Goal: Task Accomplishment & Management: Manage account settings

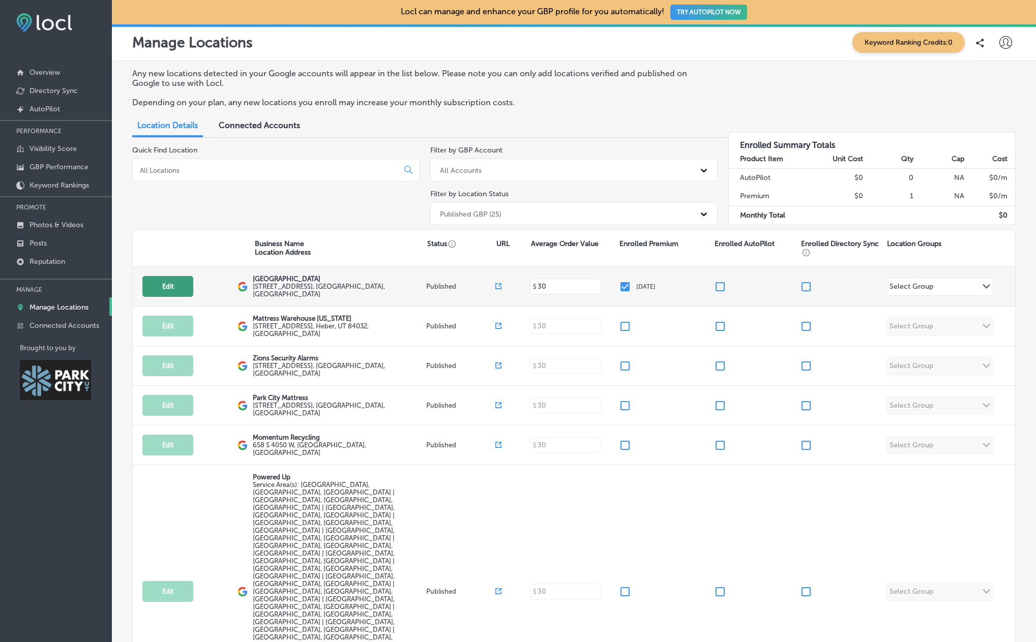
click at [162, 288] on button "Edit" at bounding box center [167, 286] width 51 height 21
select select "US"
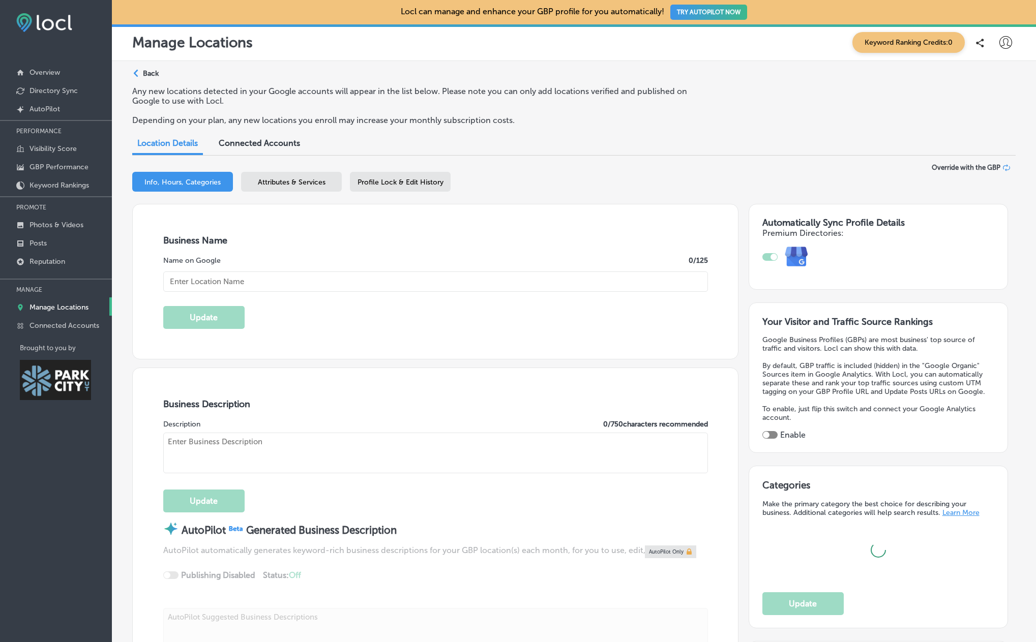
type input "https://www.newparkresort.com/?utm_source=google&utm_medium=organic&utm_campaig…"
type input "[PHONE_NUMBER]"
type input "[STREET_ADDRESS]"
type input "[GEOGRAPHIC_DATA]"
type input "84098"
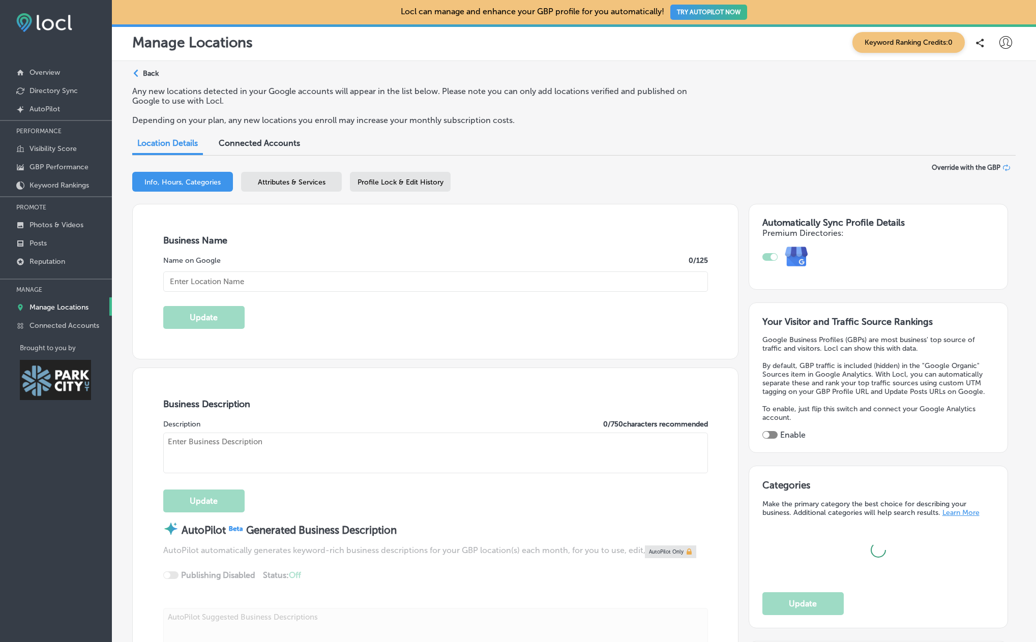
type input "US"
select select "US"
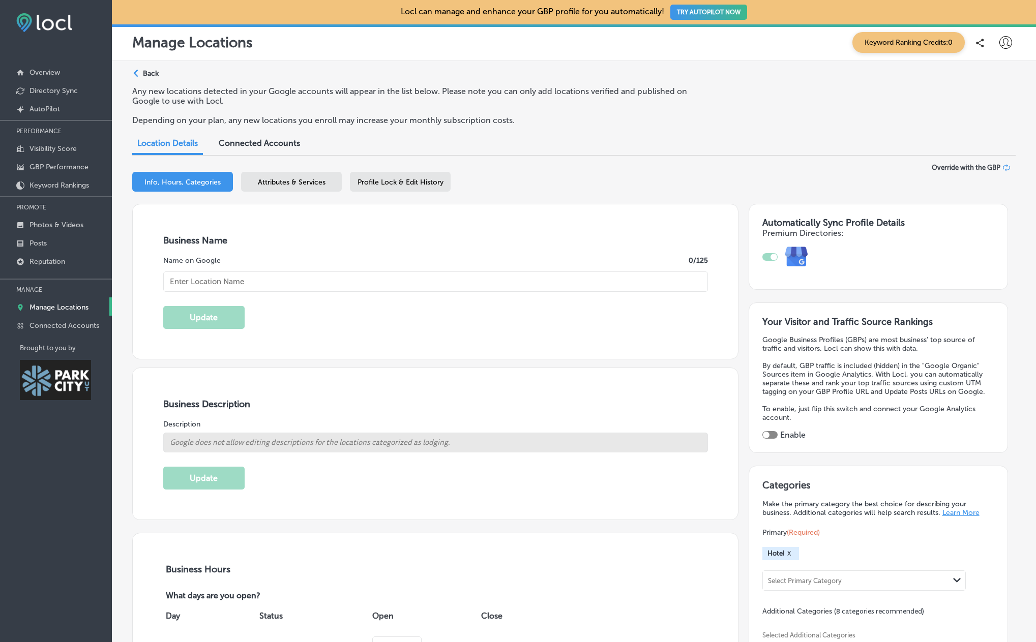
type input "[GEOGRAPHIC_DATA]"
click at [214, 285] on input "[GEOGRAPHIC_DATA]" at bounding box center [435, 281] width 544 height 20
click at [351, 254] on div "Business Name Name on Google 14 /125 Newpark Resort Update" at bounding box center [435, 281] width 605 height 155
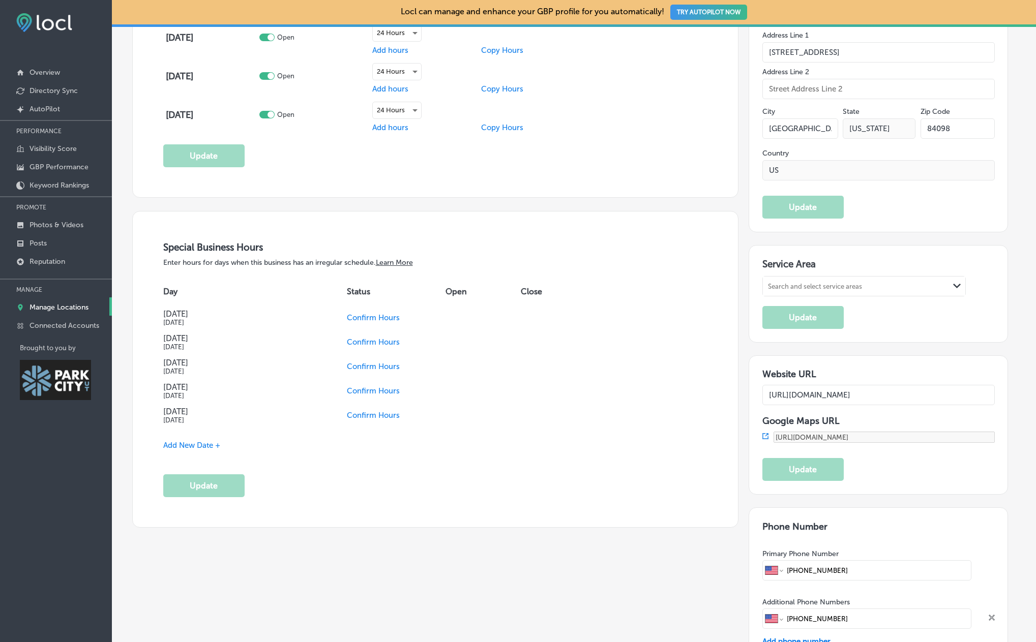
scroll to position [763, 0]
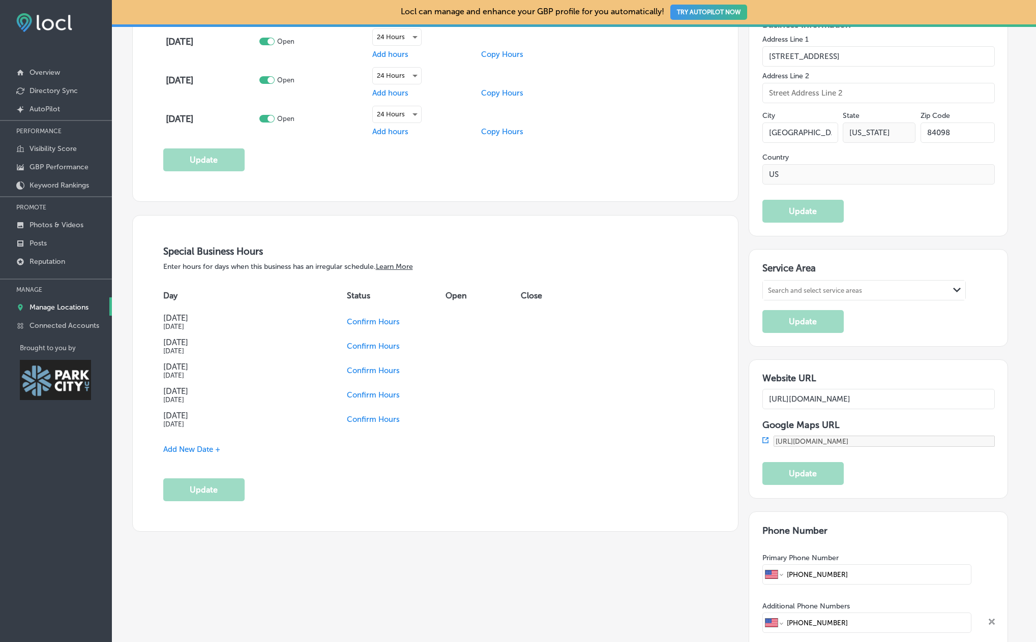
click at [831, 287] on div "Search and select service areas" at bounding box center [815, 291] width 94 height 8
click at [734, 287] on div "Special Business Hours Enter hours for days when this business has an irregular…" at bounding box center [435, 374] width 605 height 316
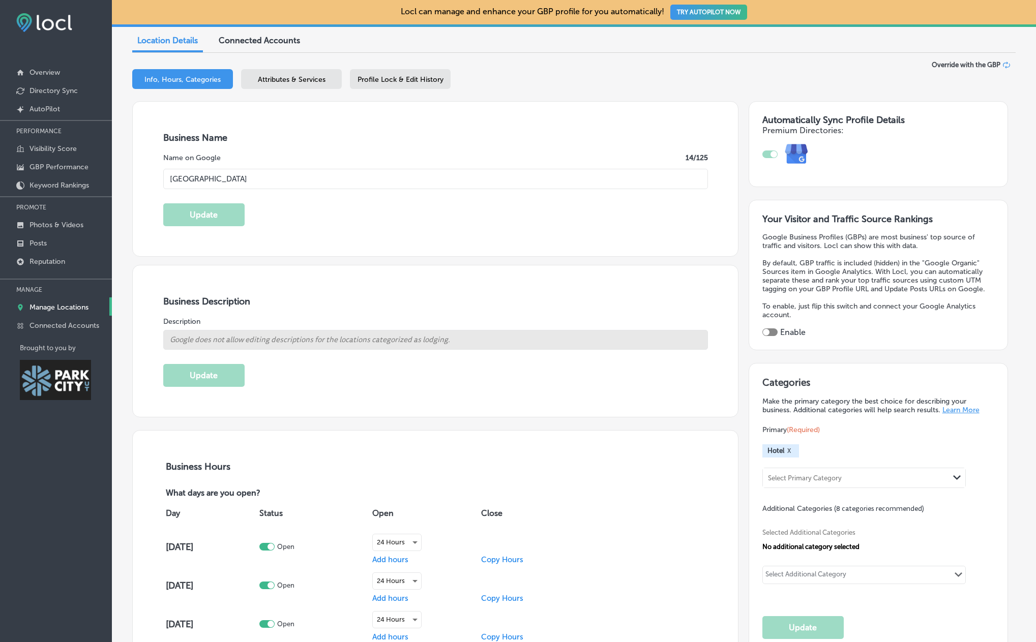
scroll to position [0, 0]
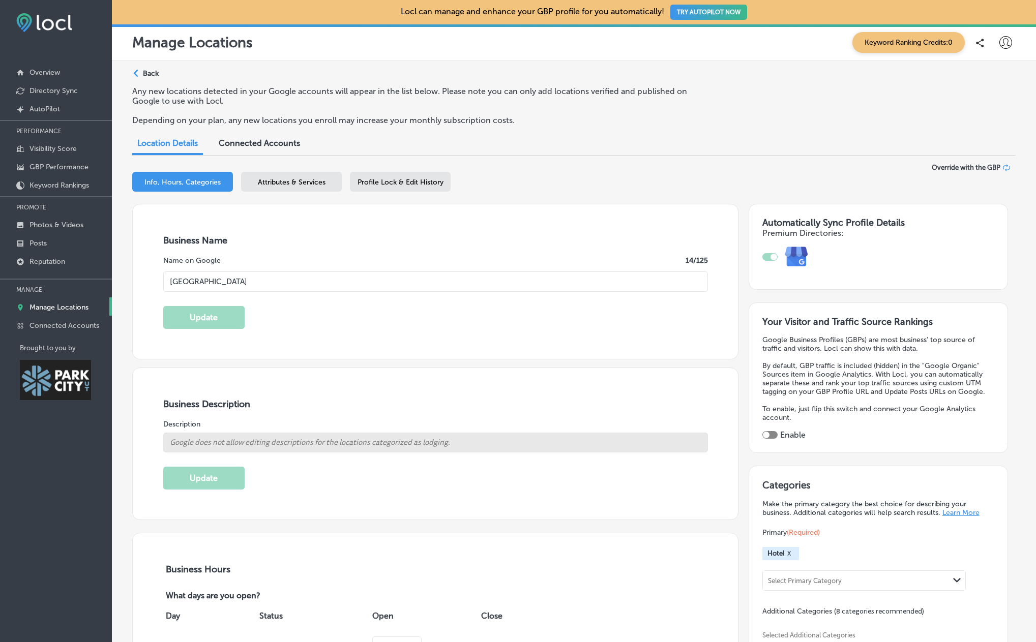
click at [268, 188] on div "Attributes & Services" at bounding box center [291, 182] width 101 height 20
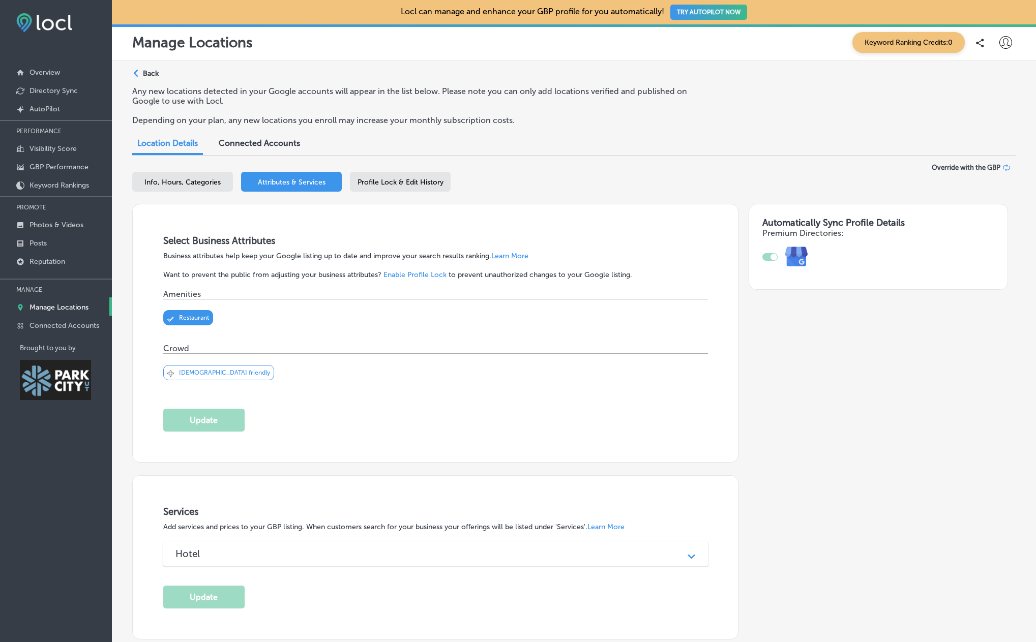
click at [190, 320] on p "Restaurant" at bounding box center [194, 317] width 30 height 7
click at [201, 318] on p "Restaurant" at bounding box center [194, 317] width 30 height 7
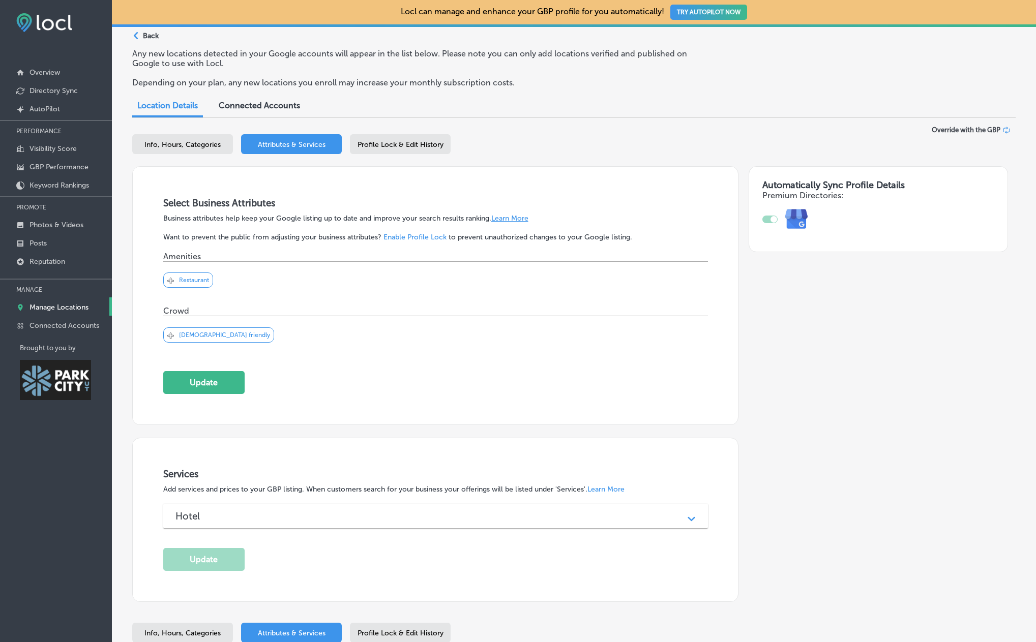
scroll to position [119, 0]
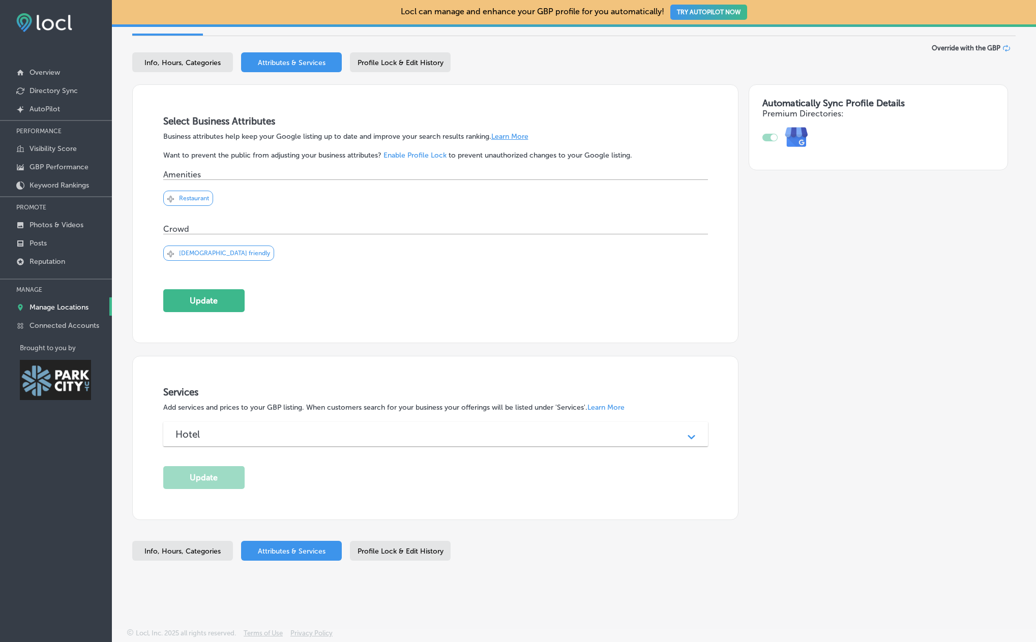
click at [423, 553] on span "Profile Lock & Edit History" at bounding box center [400, 551] width 86 height 9
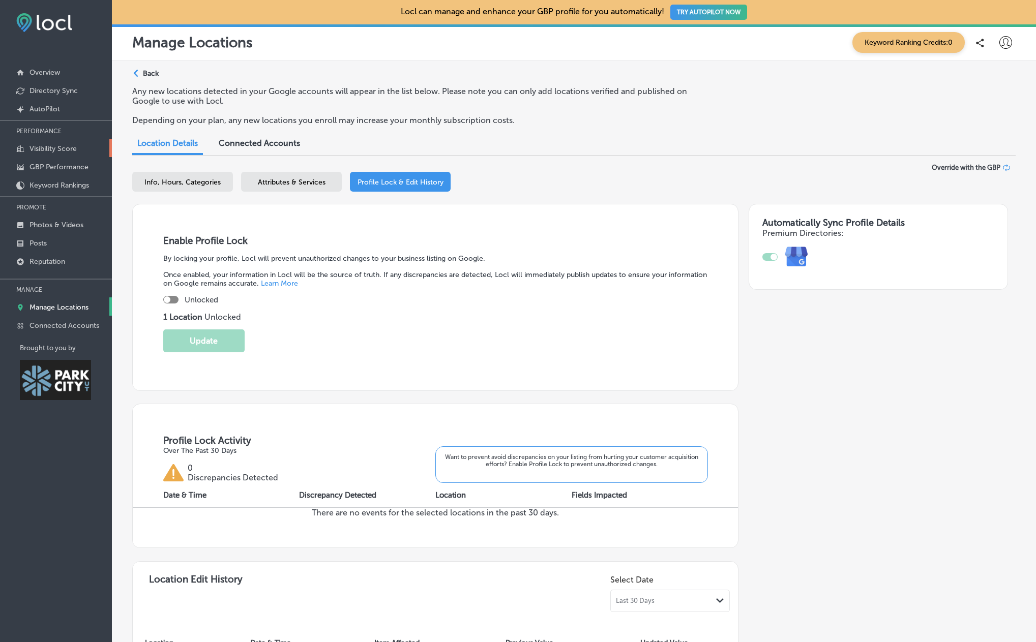
click at [70, 149] on p "Visibility Score" at bounding box center [52, 148] width 47 height 9
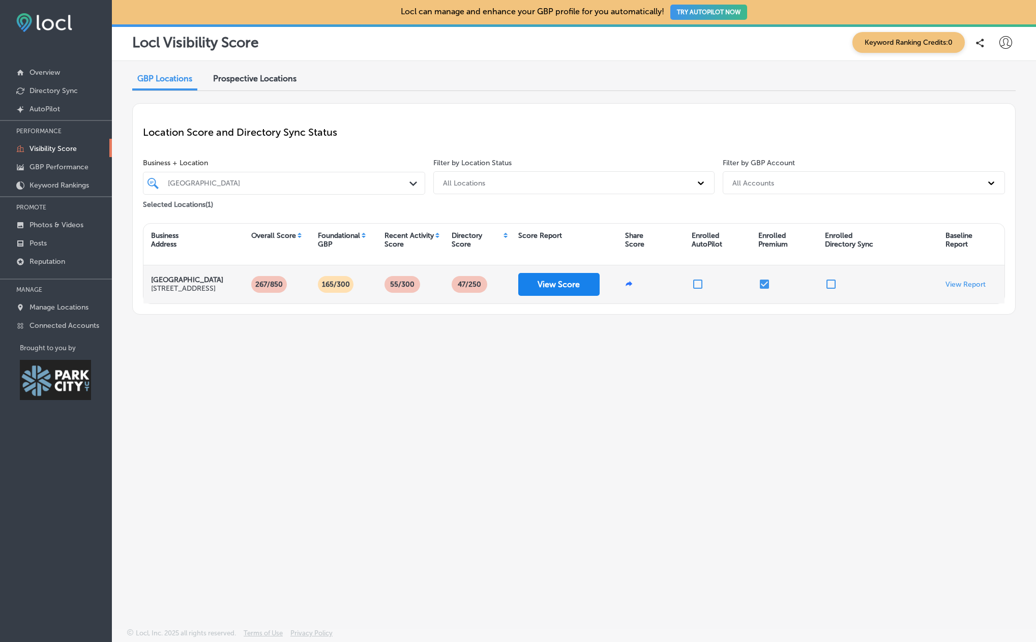
click at [568, 288] on button "View Score" at bounding box center [558, 284] width 81 height 23
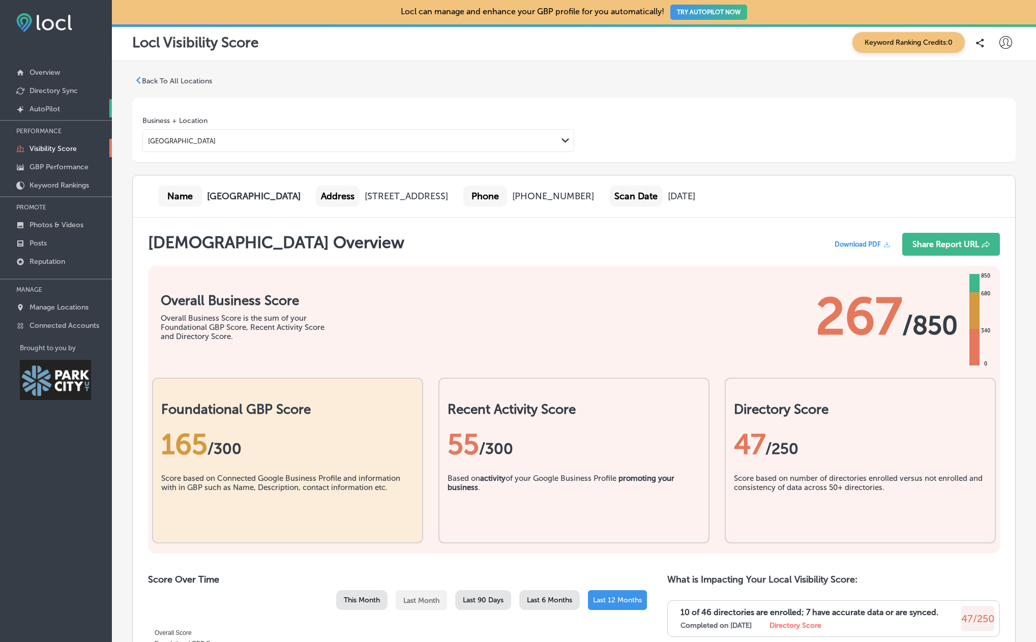
click at [51, 105] on p "AutoPilot" at bounding box center [44, 109] width 31 height 9
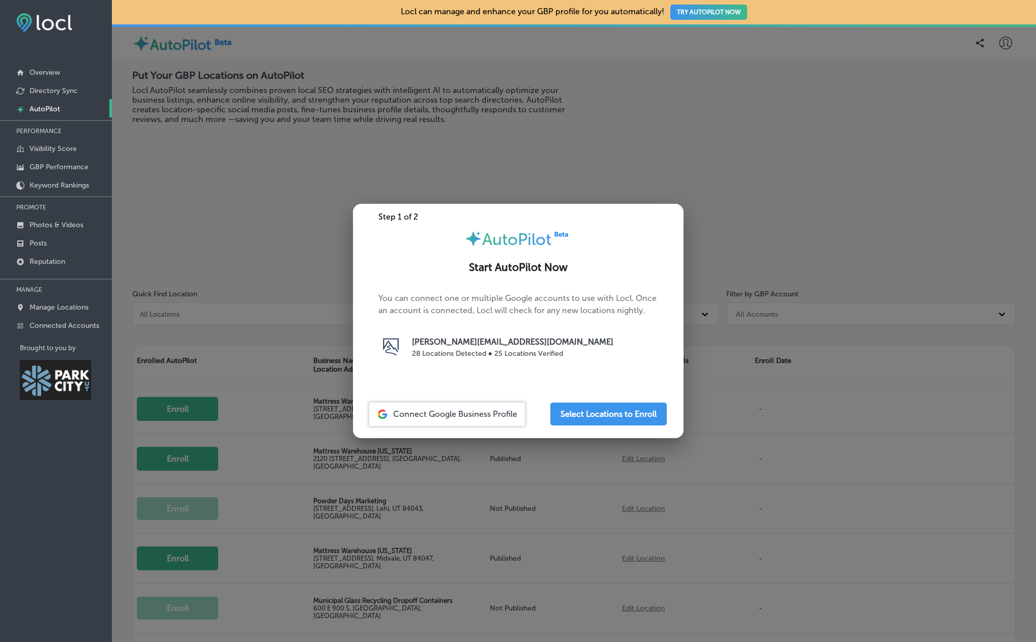
click at [391, 180] on div at bounding box center [518, 321] width 1036 height 642
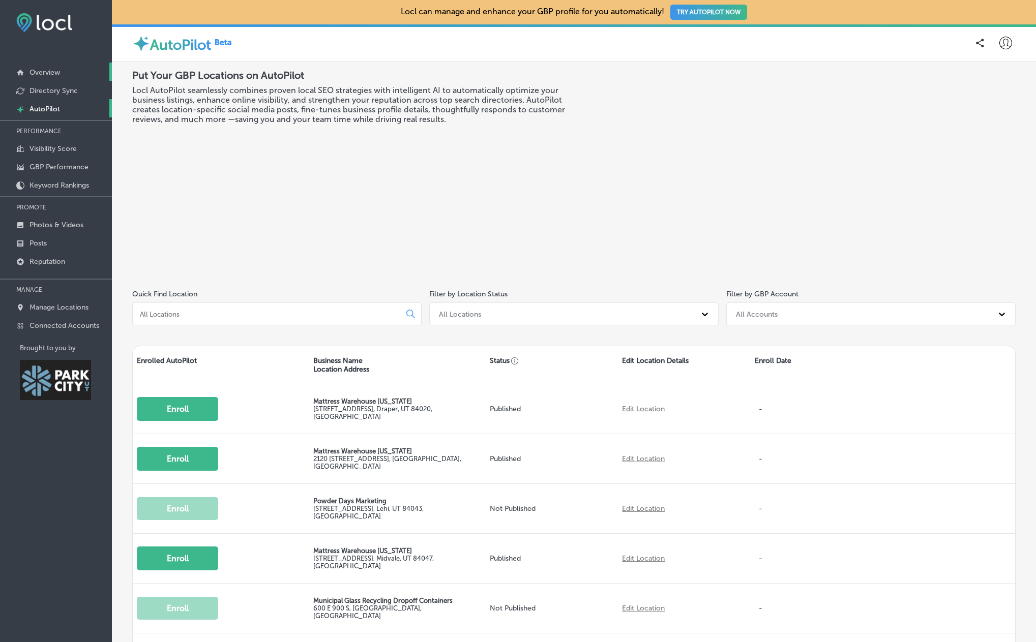
click at [53, 69] on p "Overview" at bounding box center [44, 72] width 31 height 9
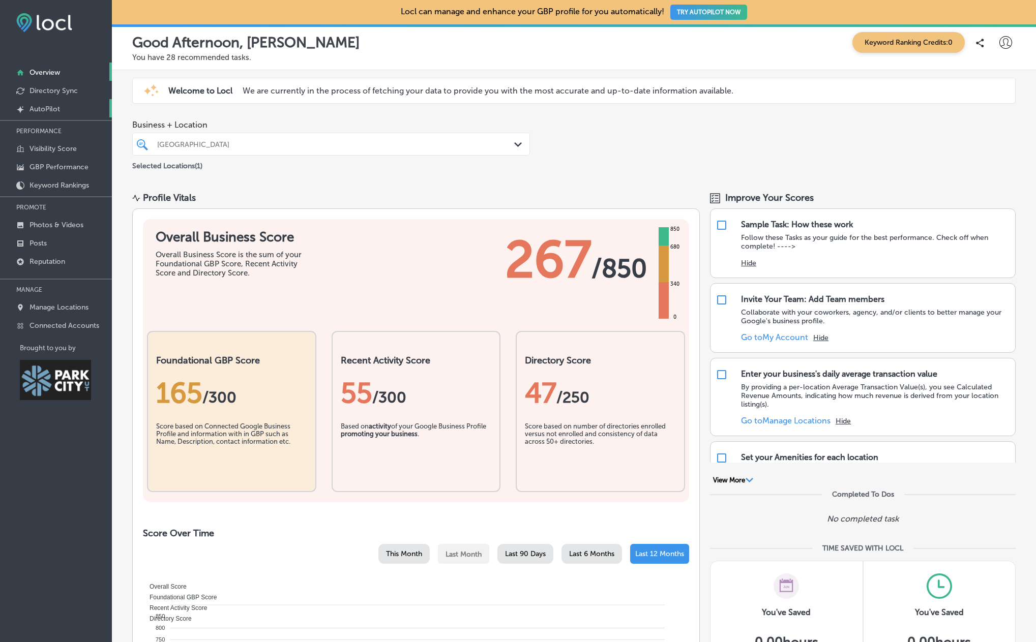
click at [51, 108] on p "AutoPilot" at bounding box center [44, 109] width 31 height 9
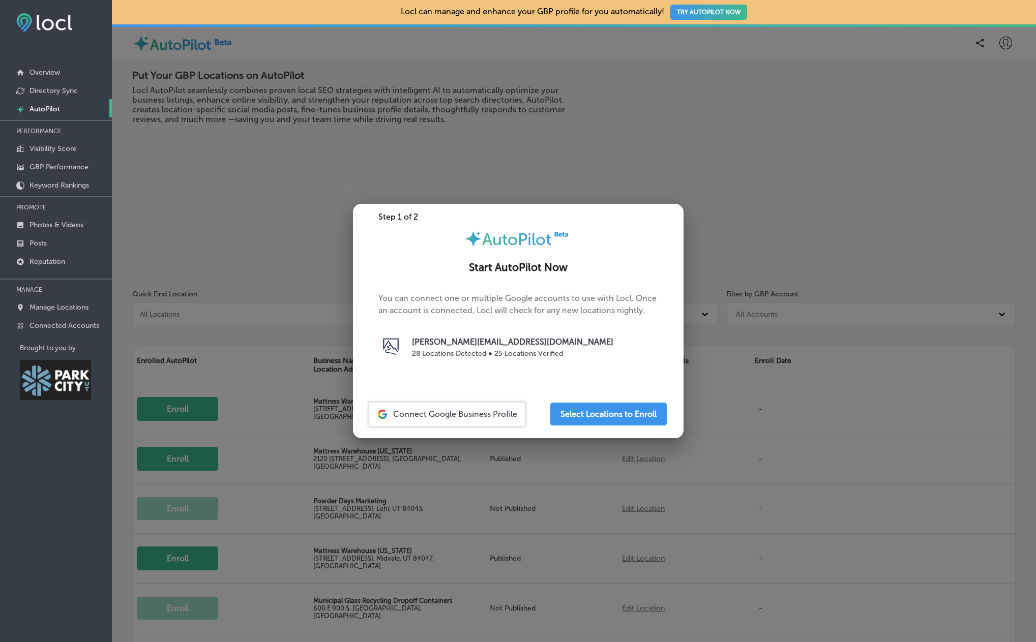
click at [481, 416] on span "Connect Google Business Profile" at bounding box center [455, 414] width 124 height 10
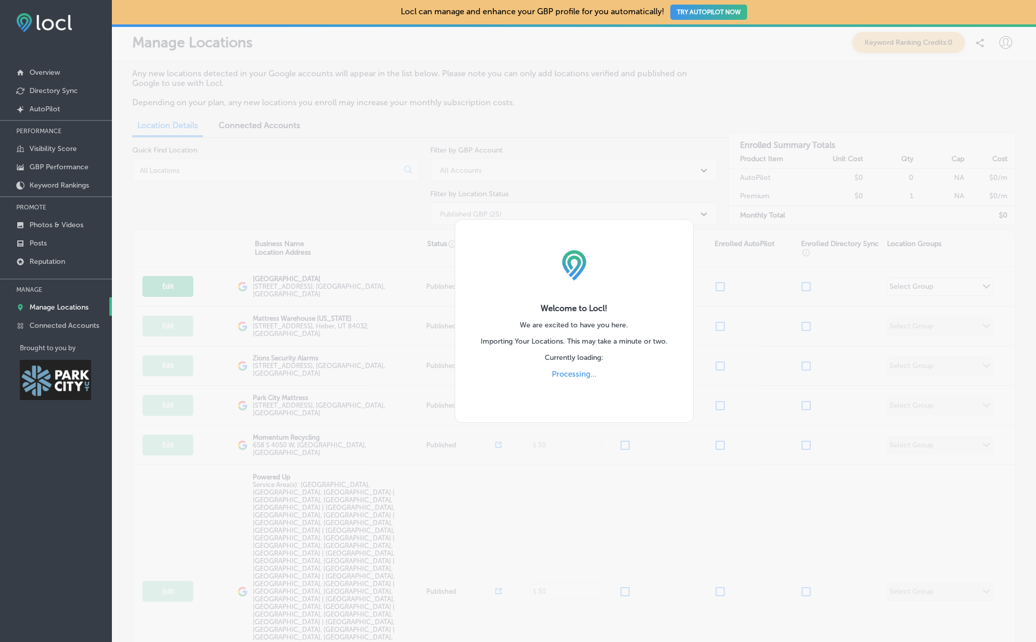
click at [577, 379] on p "Processing..." at bounding box center [574, 383] width 45 height 27
click at [577, 370] on p "Processing..." at bounding box center [574, 383] width 45 height 27
click at [573, 331] on div "Welcome to Locl! We are excited to have you here. Importing Your Locations. Thi…" at bounding box center [573, 321] width 239 height 204
click at [457, 74] on div "Welcome to Locl! We are excited to have you here. Importing Your Locations. Thi…" at bounding box center [574, 321] width 924 height 642
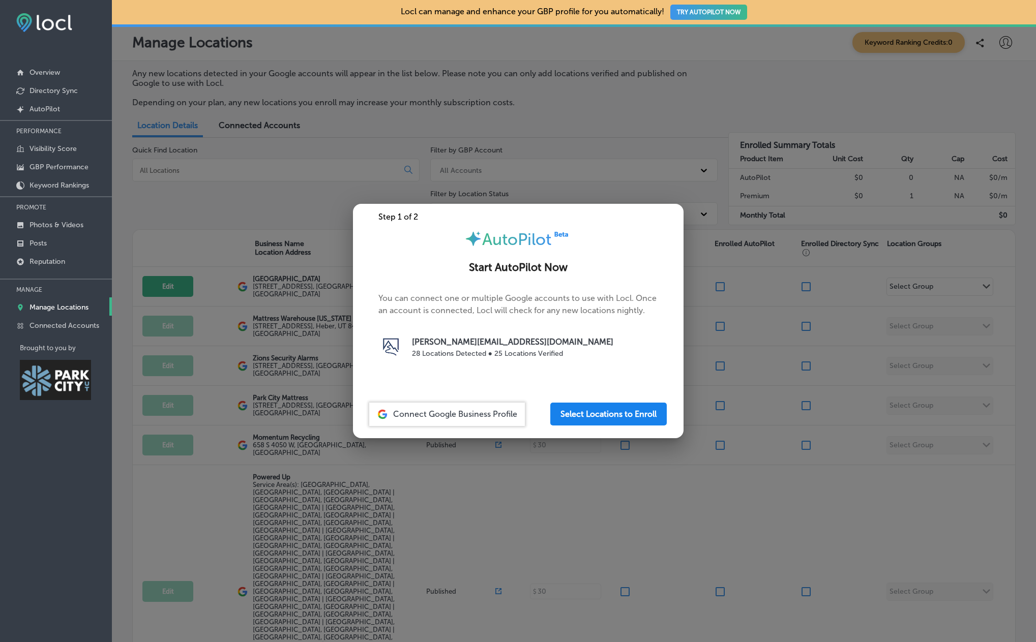
click at [601, 418] on button "Select Locations to Enroll" at bounding box center [608, 414] width 116 height 23
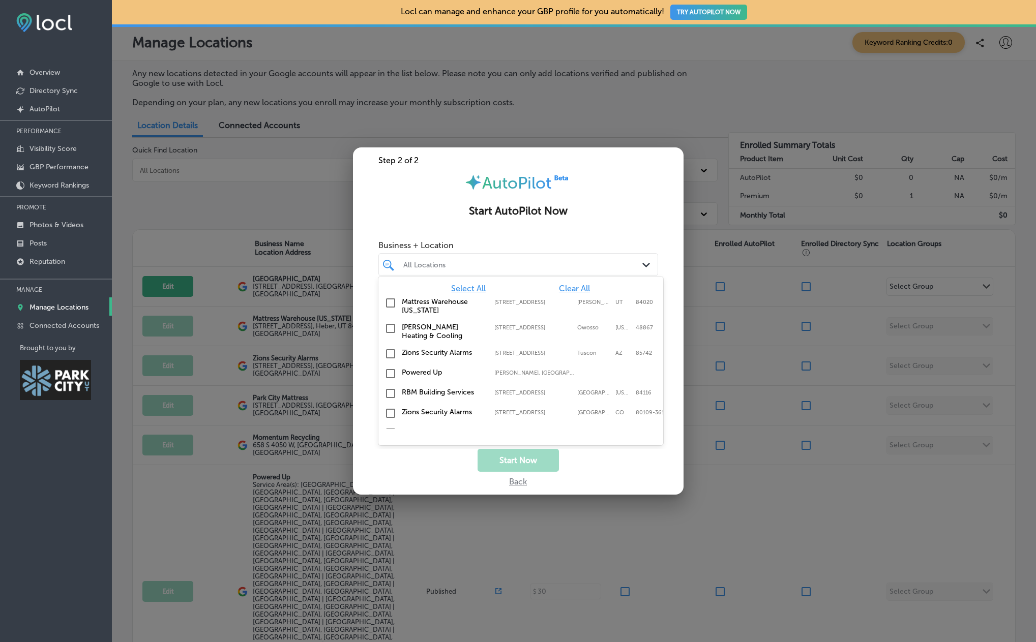
click at [470, 268] on div "All Locations" at bounding box center [523, 264] width 240 height 9
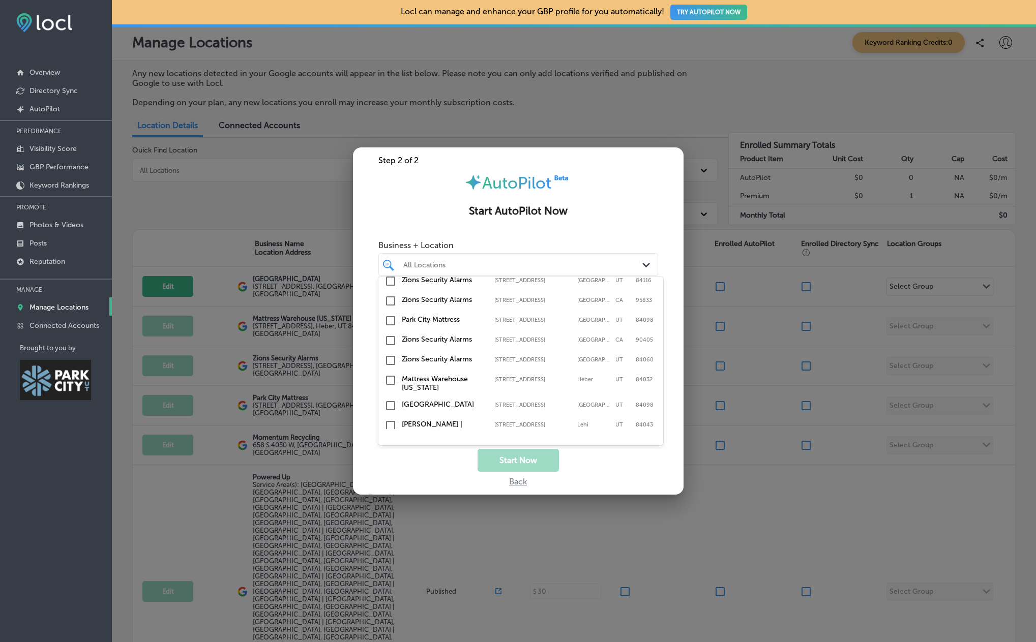
scroll to position [432, 0]
click at [392, 375] on input "checkbox" at bounding box center [390, 381] width 12 height 12
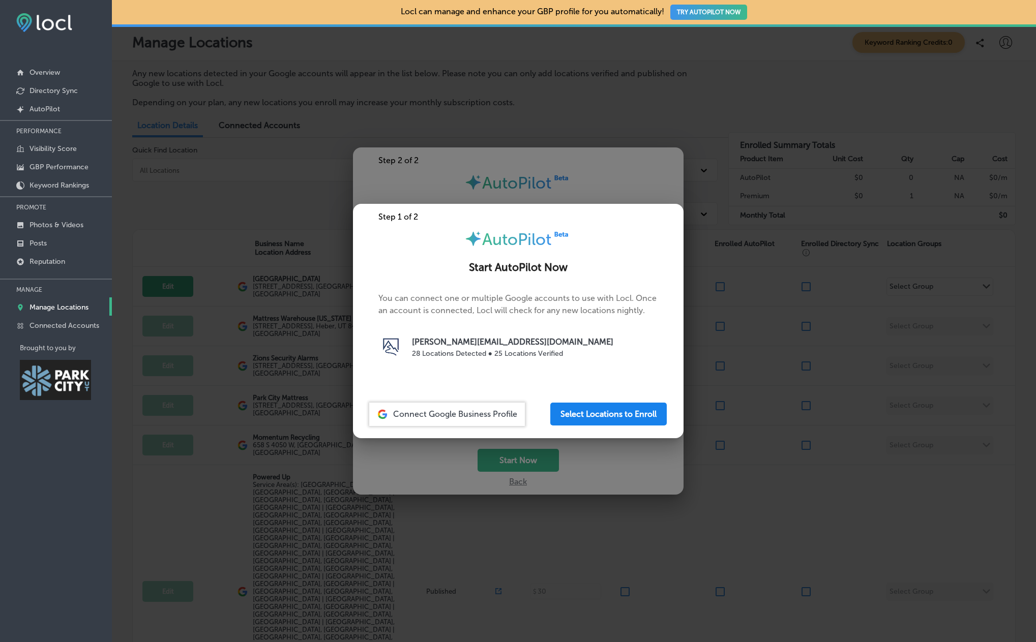
click at [605, 409] on button "Select Locations to Enroll" at bounding box center [608, 414] width 116 height 23
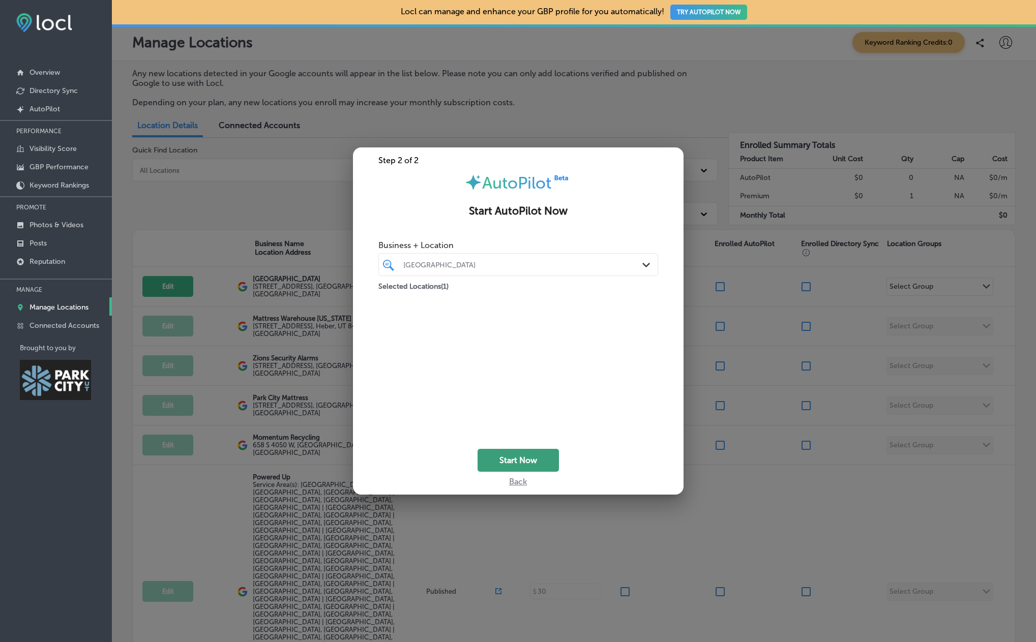
click at [522, 461] on button "Start Now" at bounding box center [517, 460] width 81 height 23
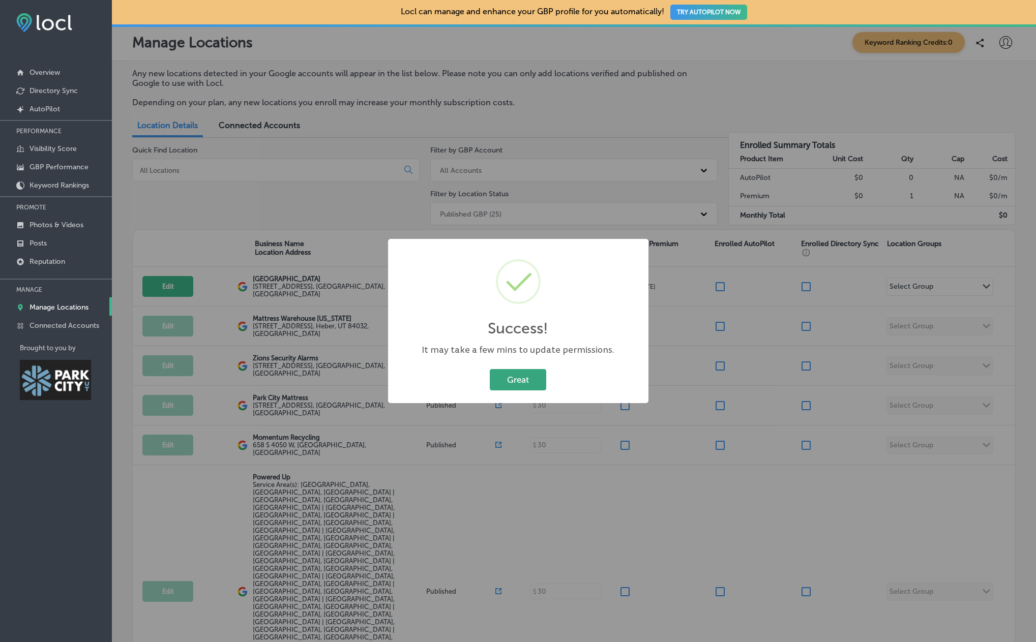
click at [522, 378] on button "Great" at bounding box center [518, 379] width 56 height 21
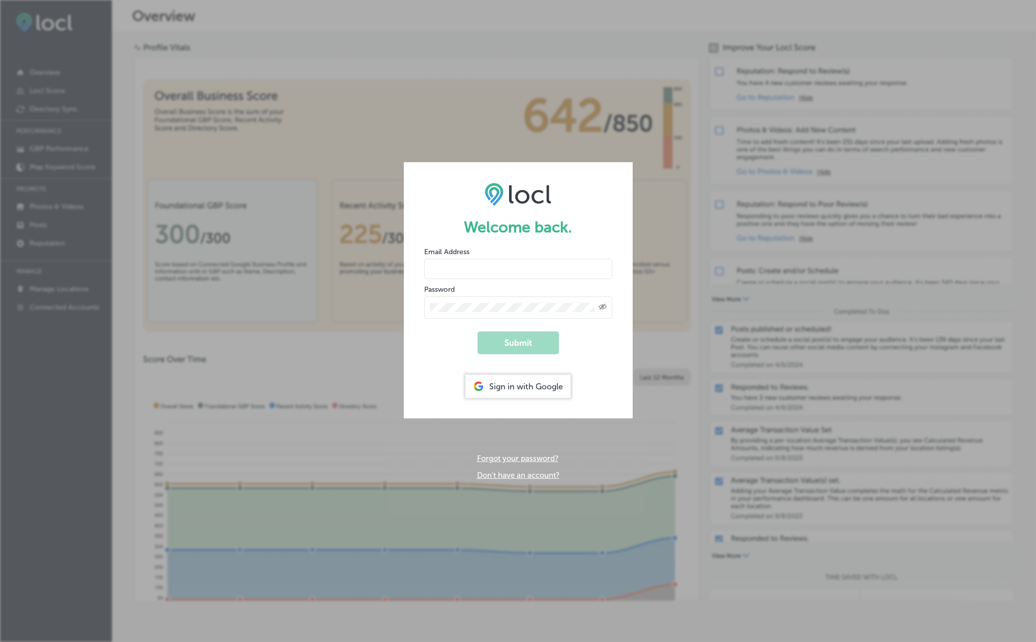
type input "travis@morepowderdays.com"
click at [515, 343] on button "Submit" at bounding box center [517, 342] width 81 height 23
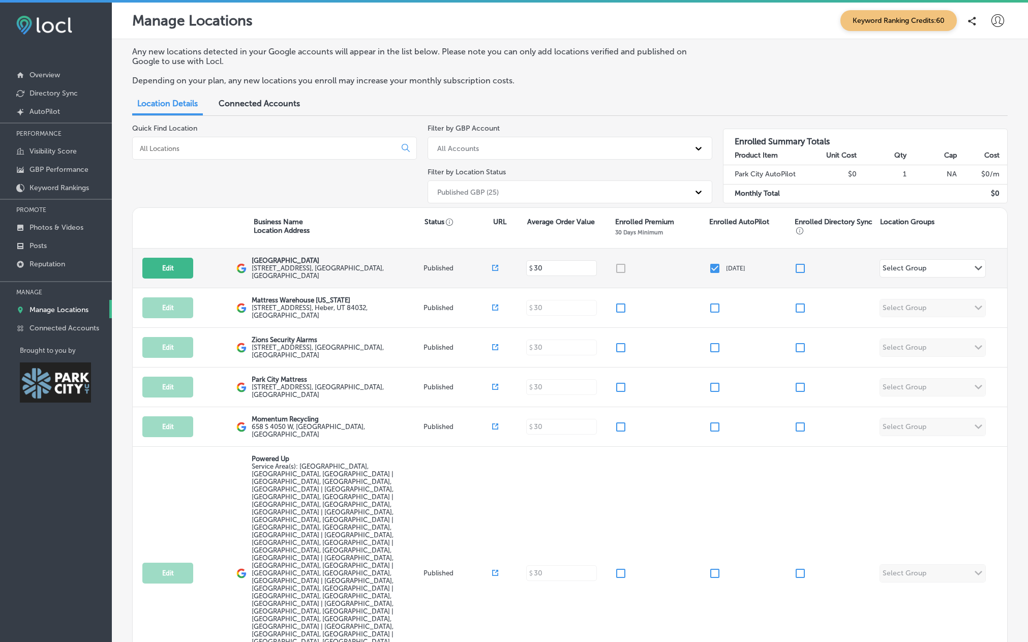
click at [901, 265] on div "Select Group" at bounding box center [905, 270] width 44 height 12
click at [173, 264] on button "Edit" at bounding box center [167, 268] width 51 height 21
select select "US"
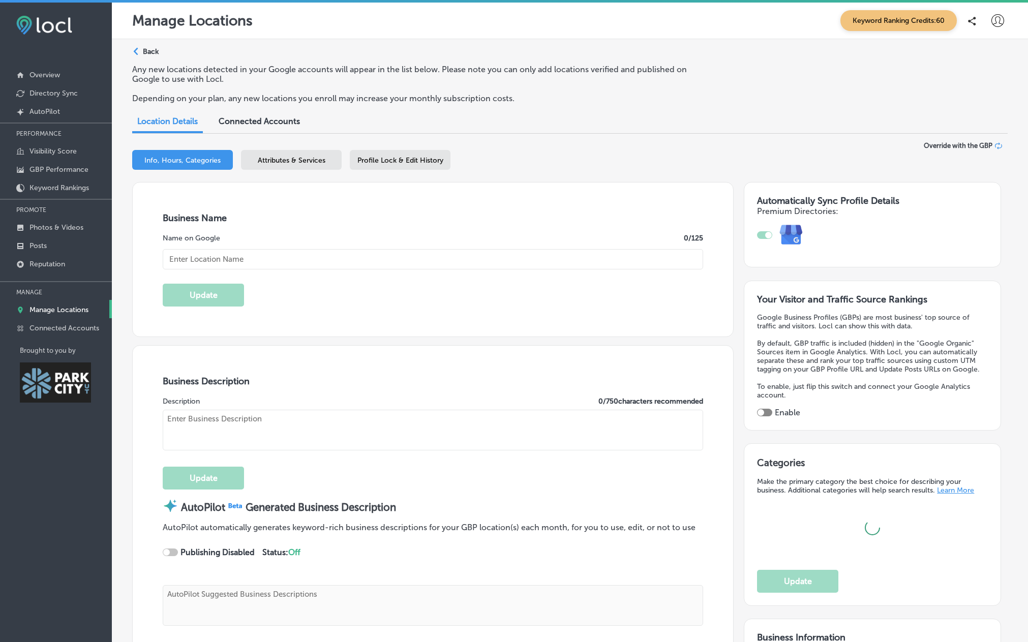
type input "[GEOGRAPHIC_DATA]"
type input "[STREET_ADDRESS]"
type input "Park City"
type input "84098"
type input "US"
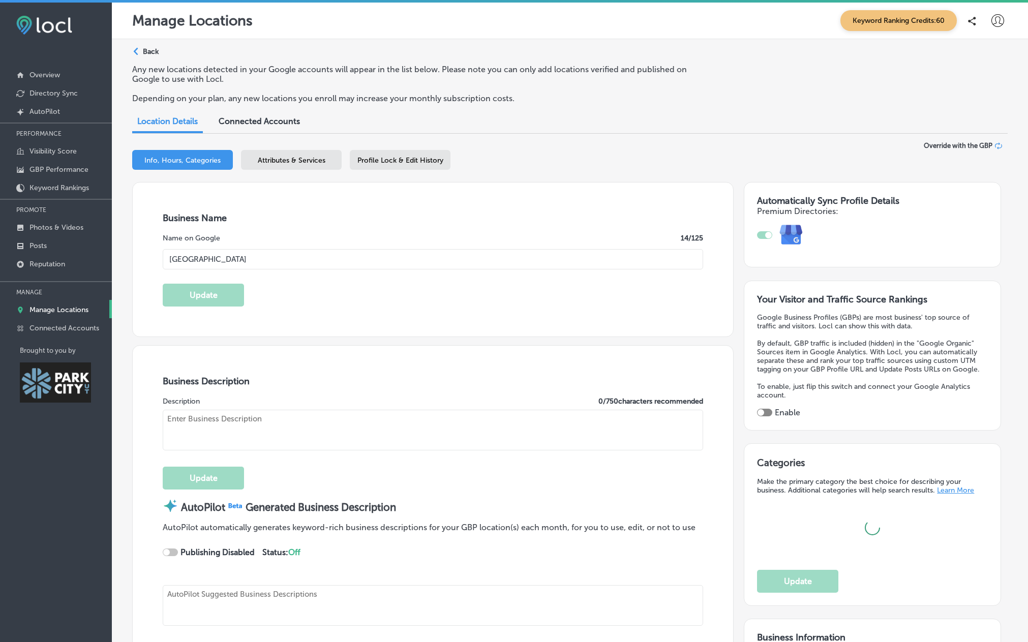
type input "https://www.newparkresort.com/?utm_source=google&utm_medium=organic&utm_campaig…"
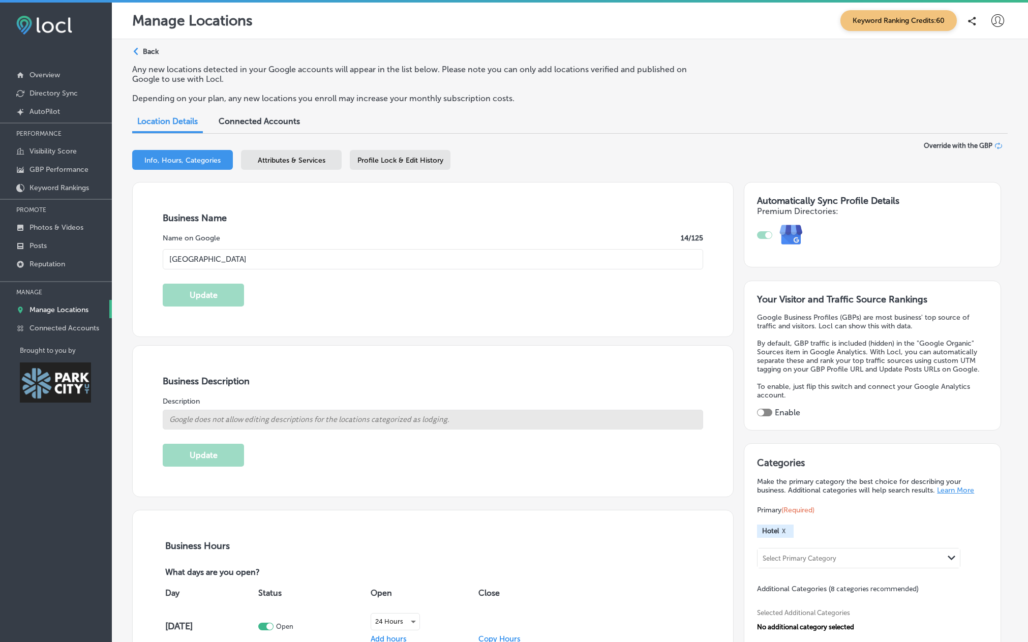
type input "+1 435 649 3600"
select select "US"
click at [41, 246] on p "Posts" at bounding box center [37, 245] width 17 height 9
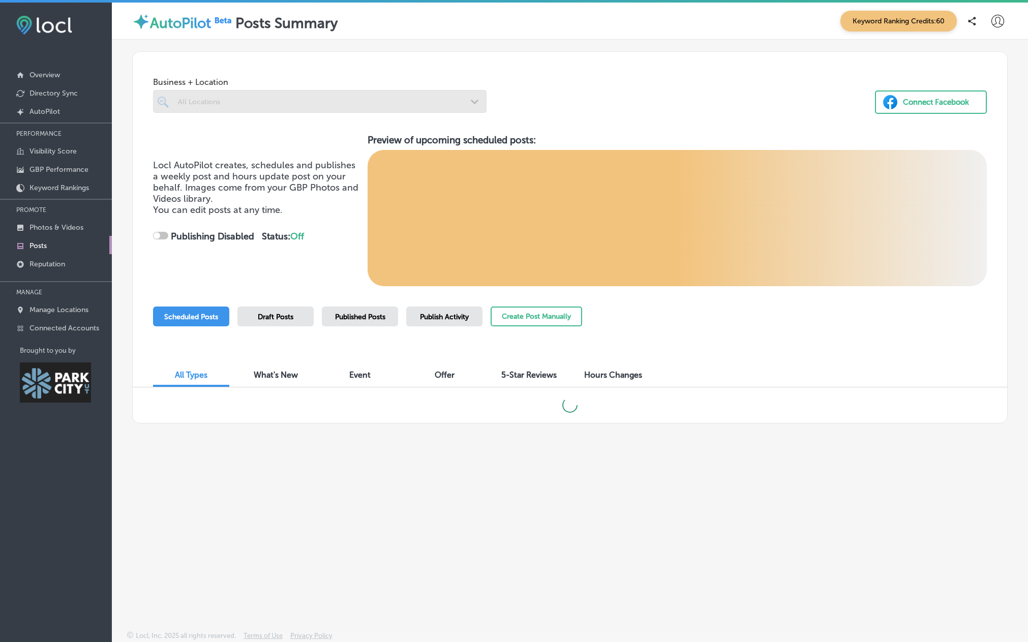
checkbox input "true"
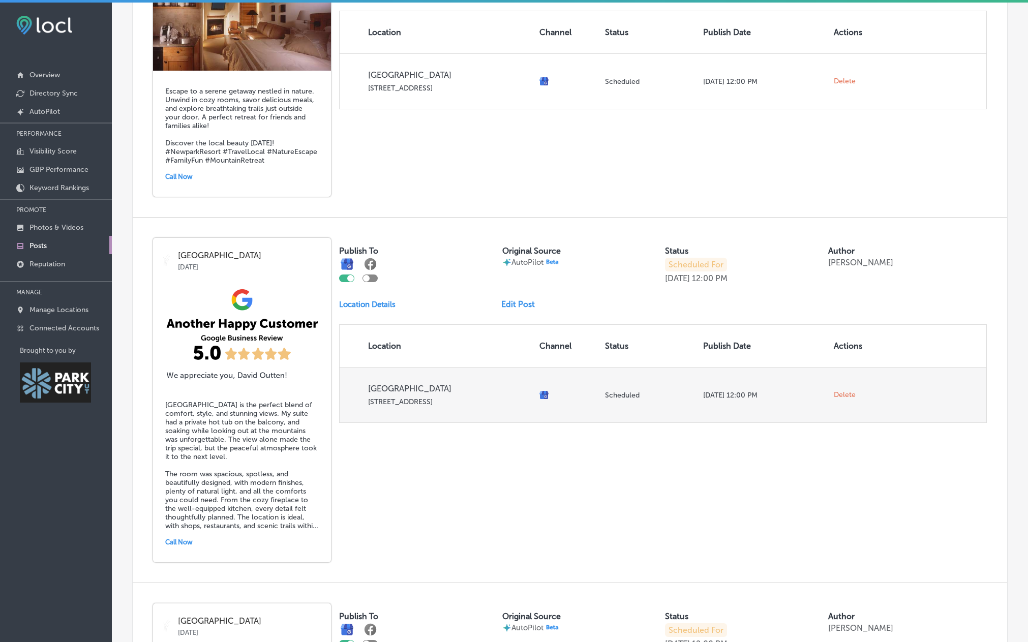
scroll to position [508, 0]
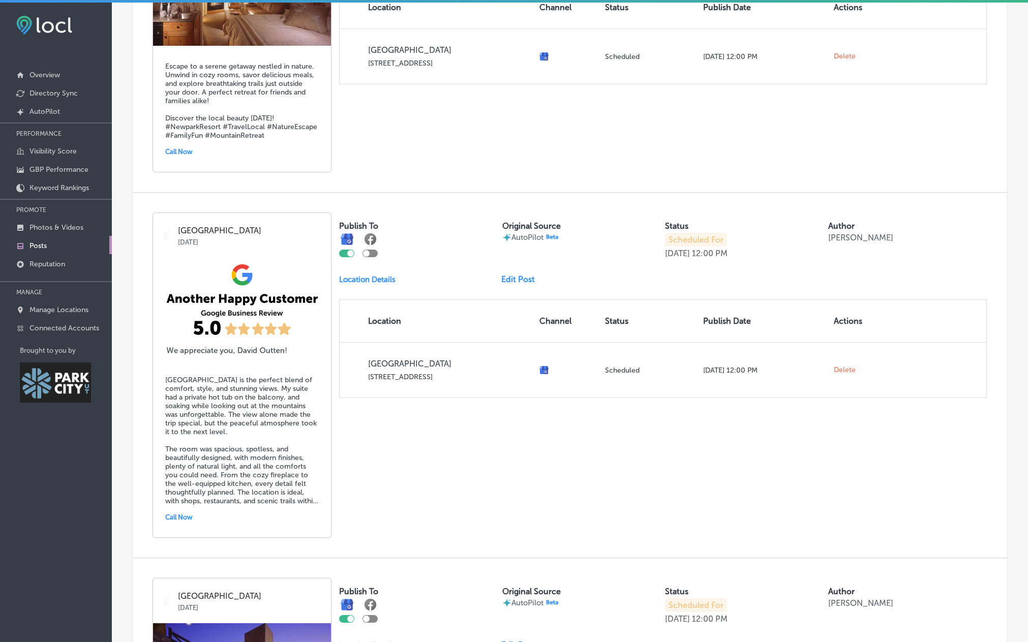
click at [686, 238] on p "Scheduled For" at bounding box center [696, 240] width 62 height 14
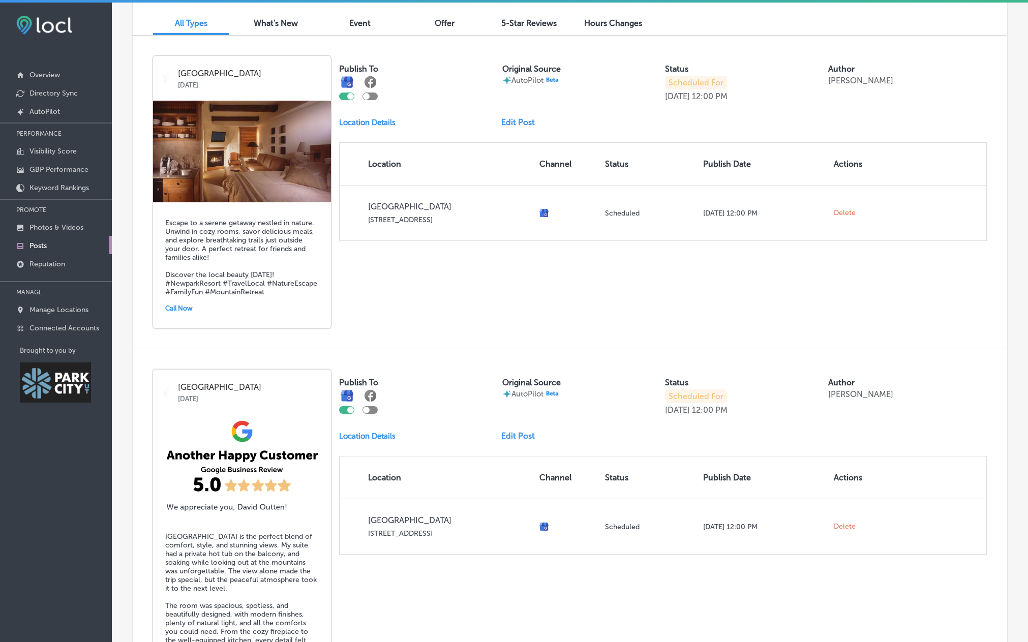
scroll to position [0, 0]
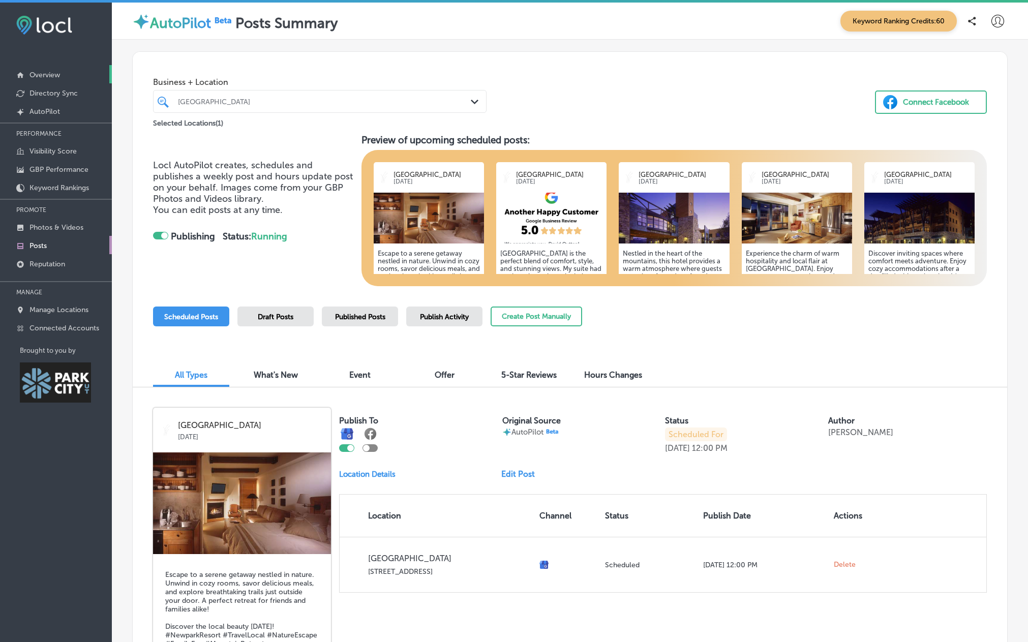
click at [38, 76] on p "Overview" at bounding box center [44, 75] width 31 height 9
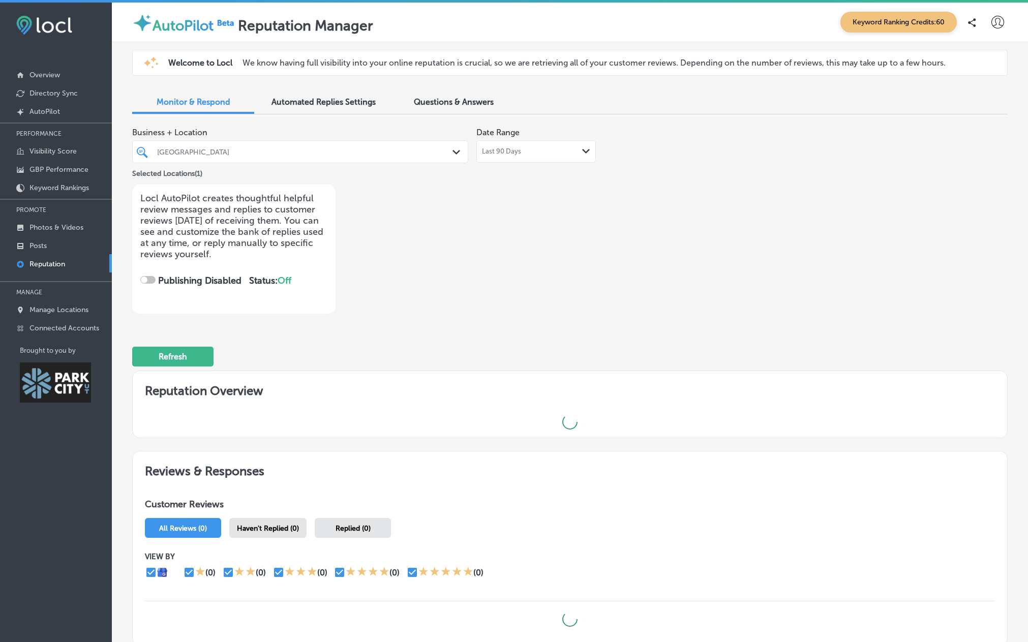
checkbox input "true"
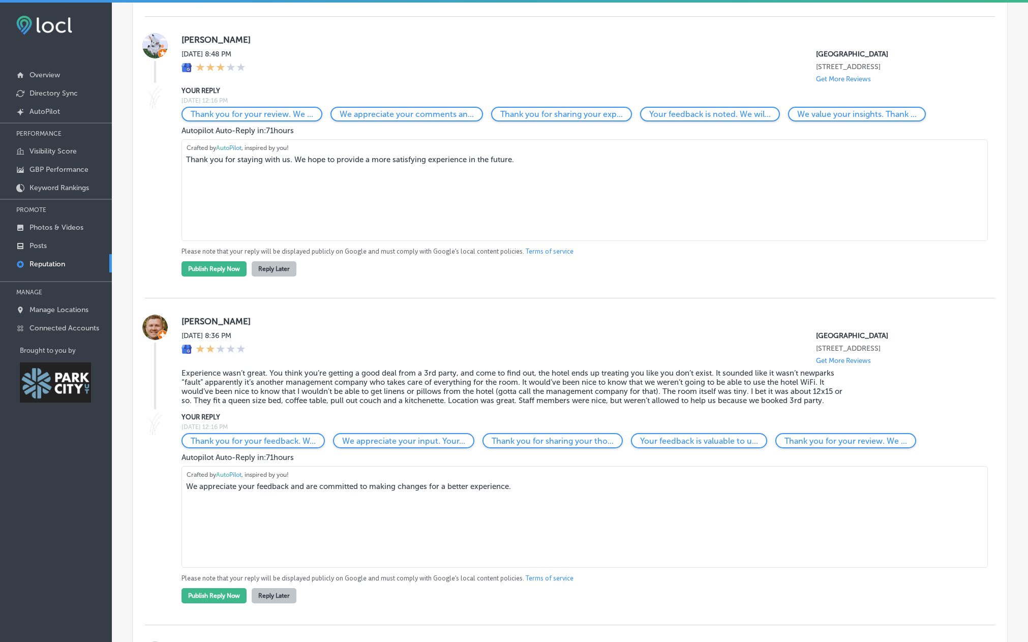
scroll to position [1474, 0]
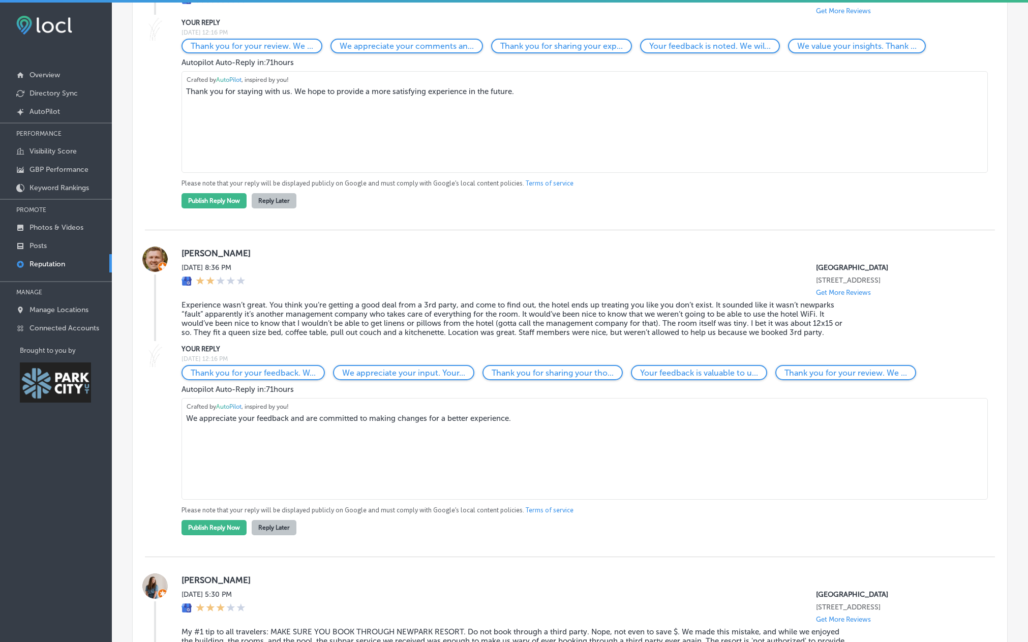
click at [278, 419] on textarea "We appreciate your feedback and are committed to making changes for a better ex…" at bounding box center [584, 449] width 806 height 102
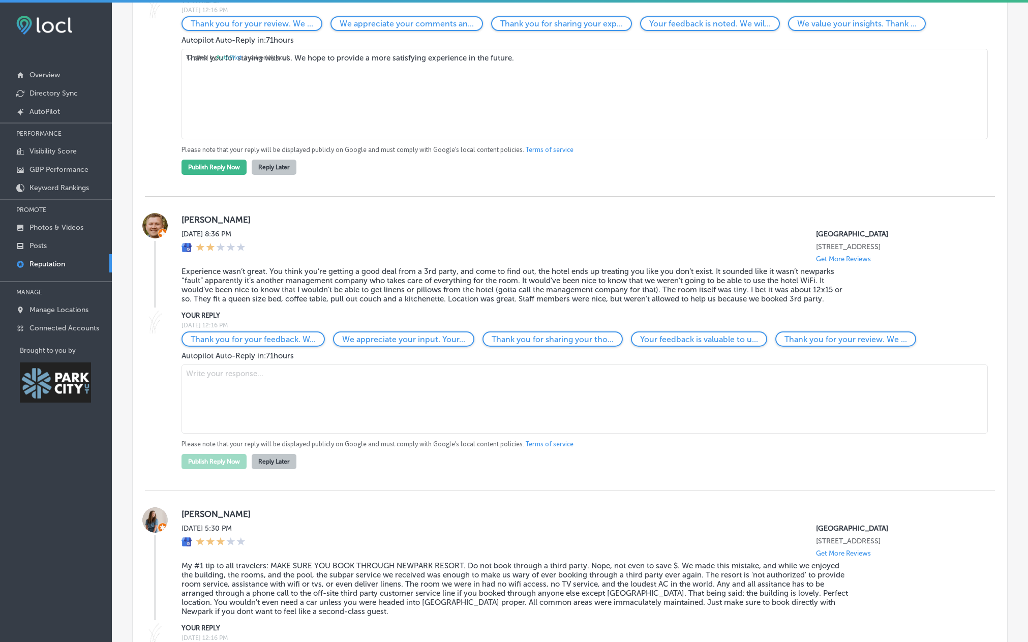
scroll to position [1452, 0]
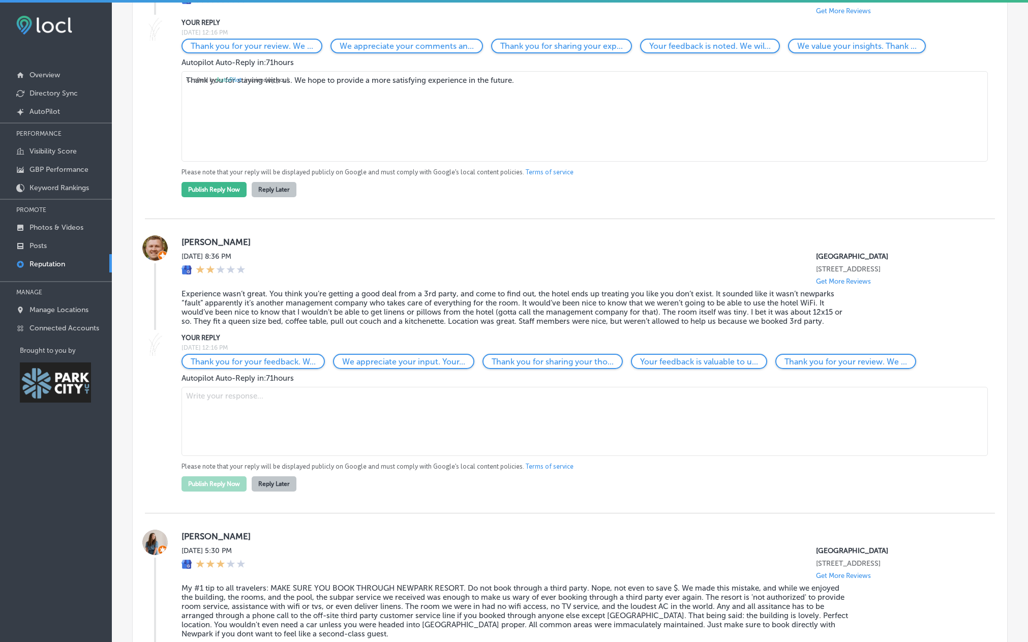
click at [274, 483] on button "Reply Later" at bounding box center [274, 483] width 45 height 15
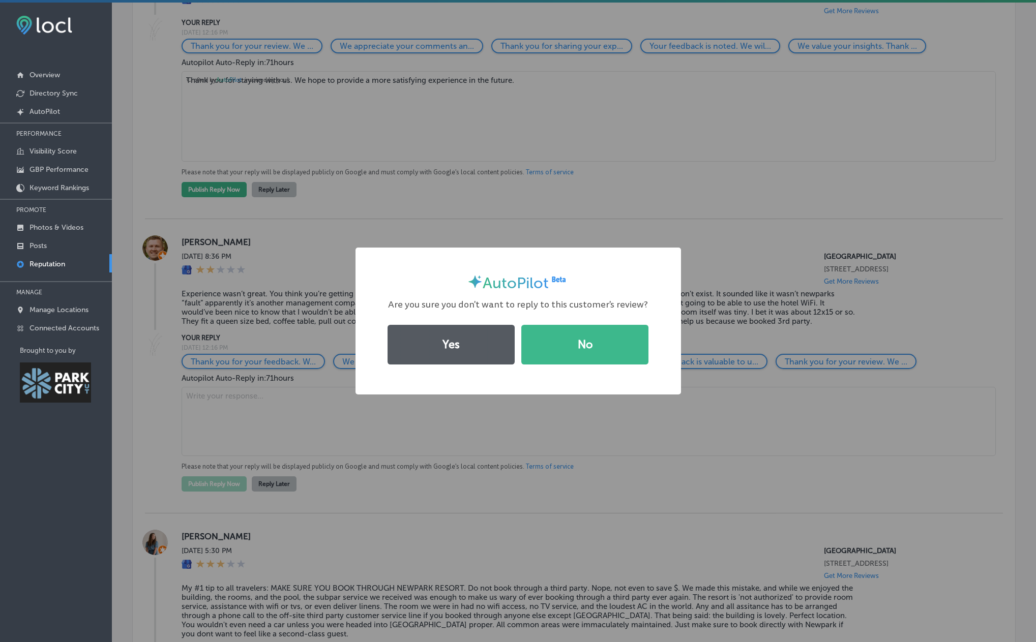
click at [462, 342] on button "Yes" at bounding box center [450, 345] width 127 height 40
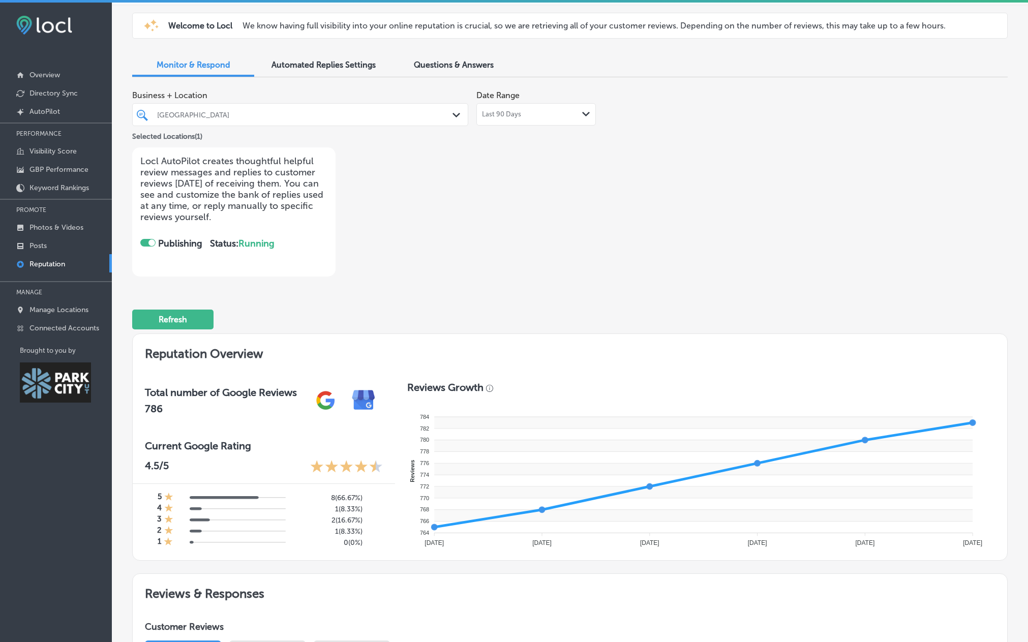
scroll to position [0, 0]
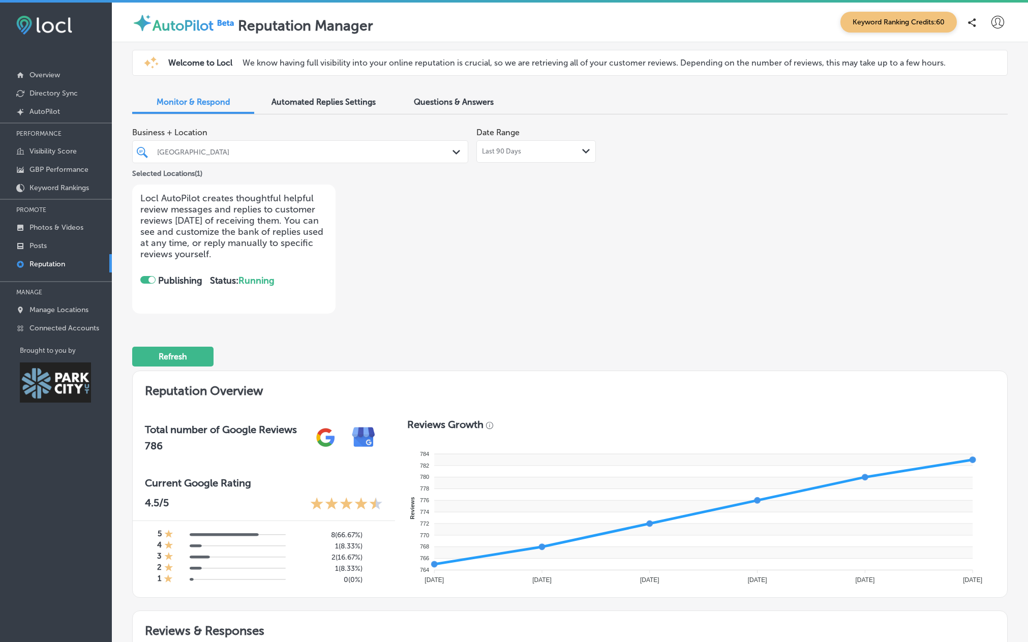
click at [624, 37] on div "AutoPilot Reputation Manager Keyword Ranking Credits: 60" at bounding box center [570, 23] width 916 height 40
click at [46, 76] on p "Overview" at bounding box center [44, 75] width 31 height 9
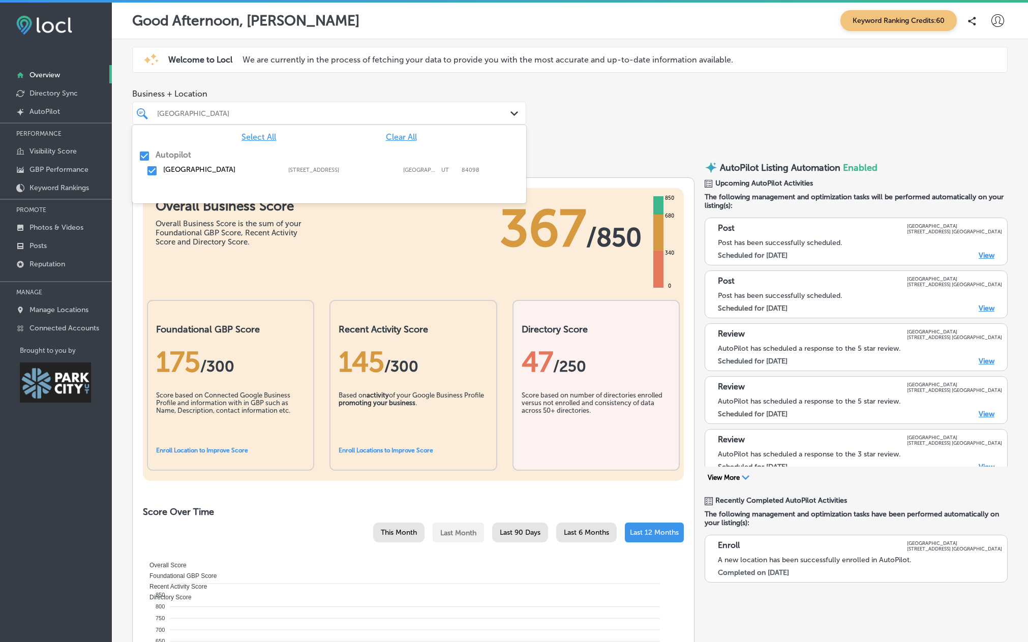
click at [221, 111] on div "[GEOGRAPHIC_DATA]" at bounding box center [334, 113] width 354 height 9
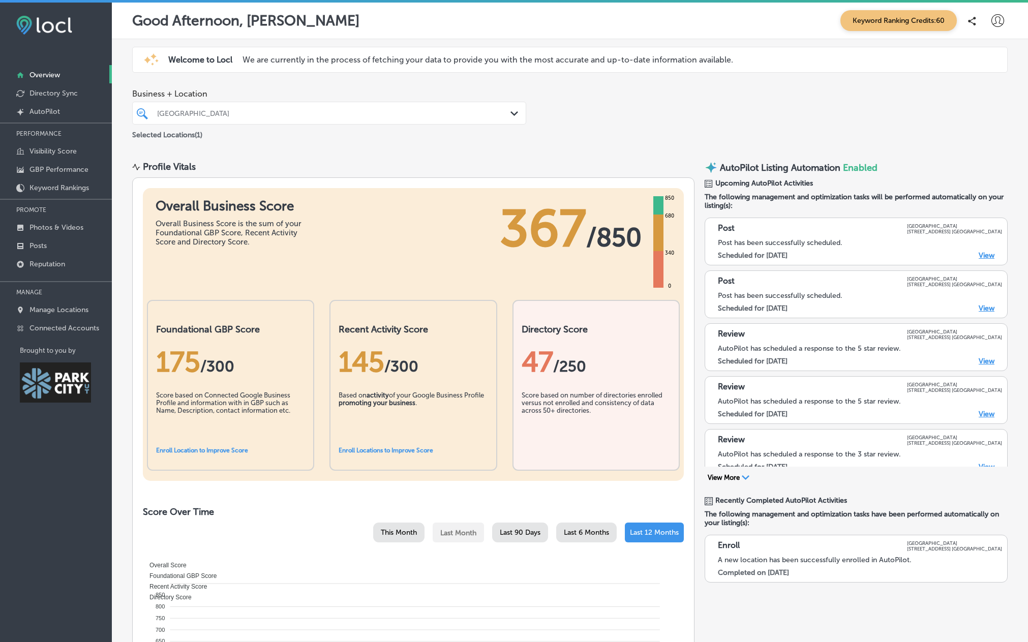
click at [654, 110] on div "Business + Location Newpark Resort Path Created with Sketch. Selected Locations…" at bounding box center [570, 114] width 916 height 67
click at [61, 316] on link "Manage Locations" at bounding box center [56, 309] width 112 height 18
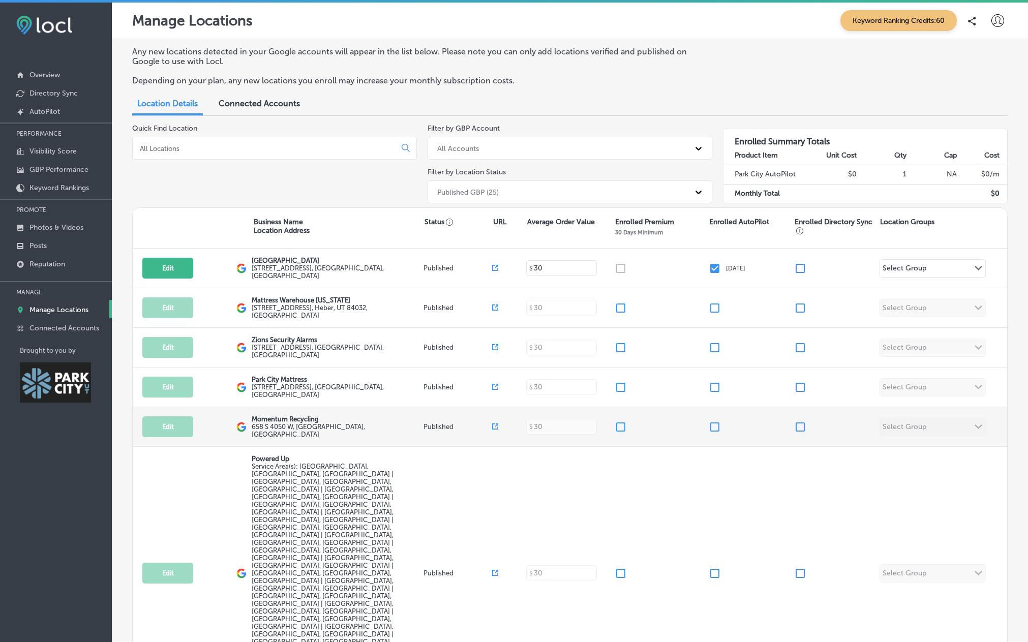
click at [710, 421] on input "checkbox" at bounding box center [715, 427] width 12 height 12
checkbox input "true"
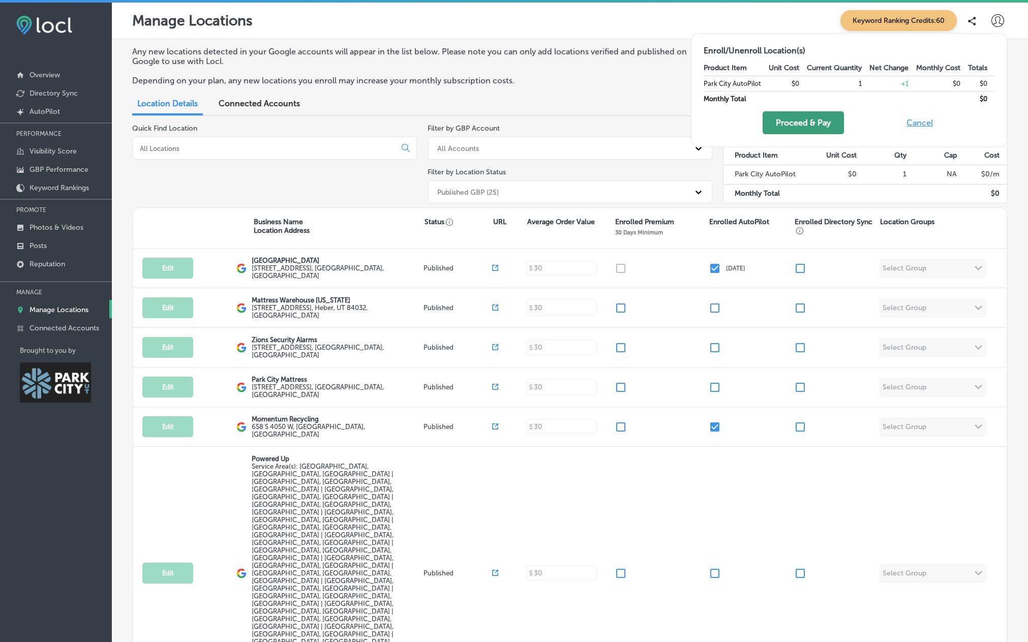
click at [810, 126] on button "Proceed & Pay" at bounding box center [803, 122] width 81 height 23
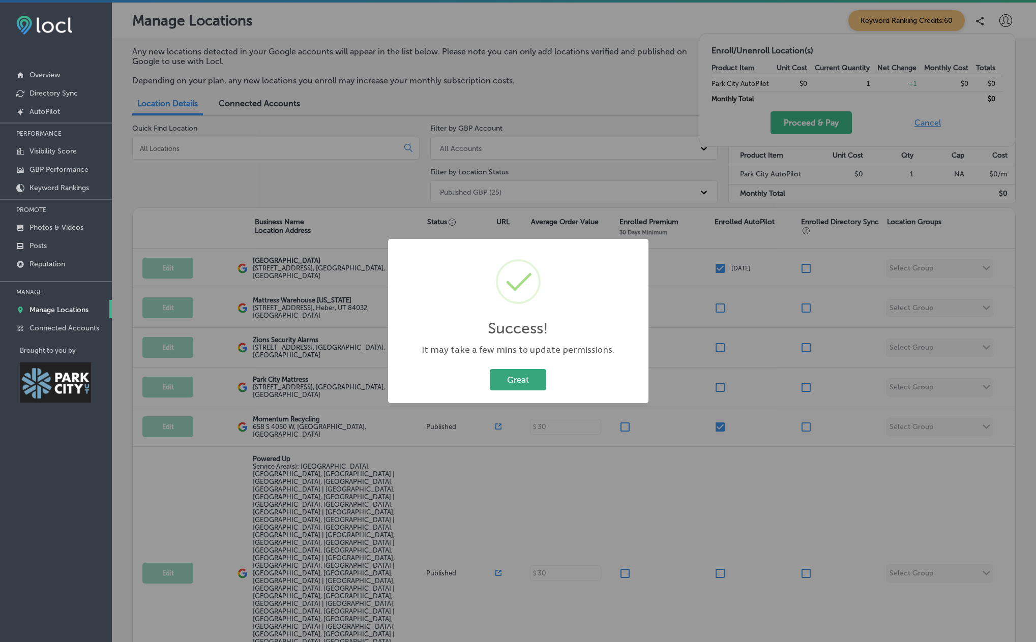
click at [518, 382] on button "Great" at bounding box center [518, 379] width 56 height 21
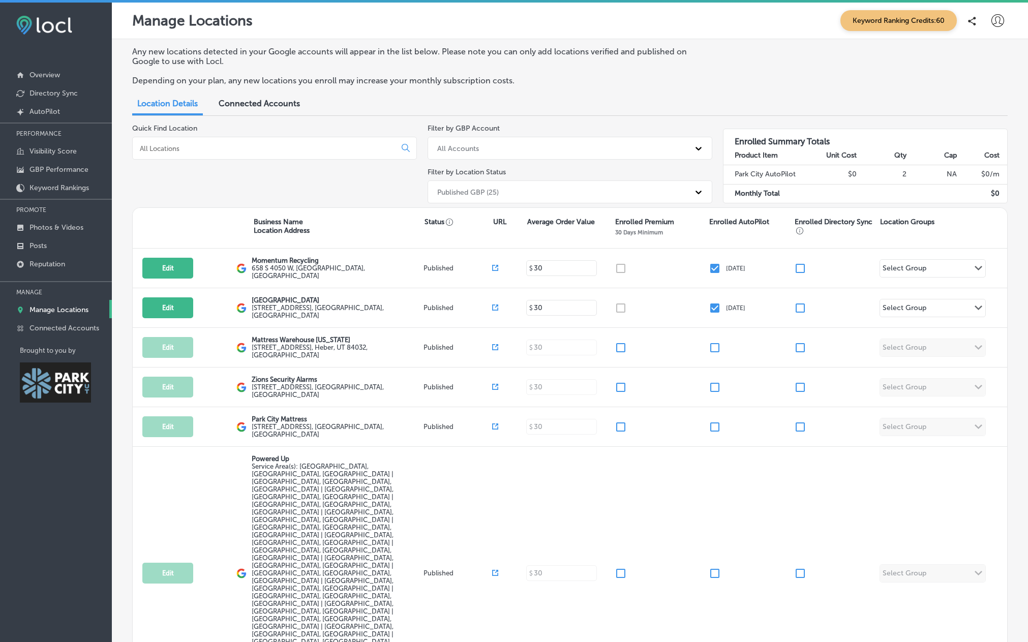
click at [571, 98] on div "Location Details Connected Accounts" at bounding box center [569, 105] width 875 height 22
